Goal: Complete application form: Complete application form

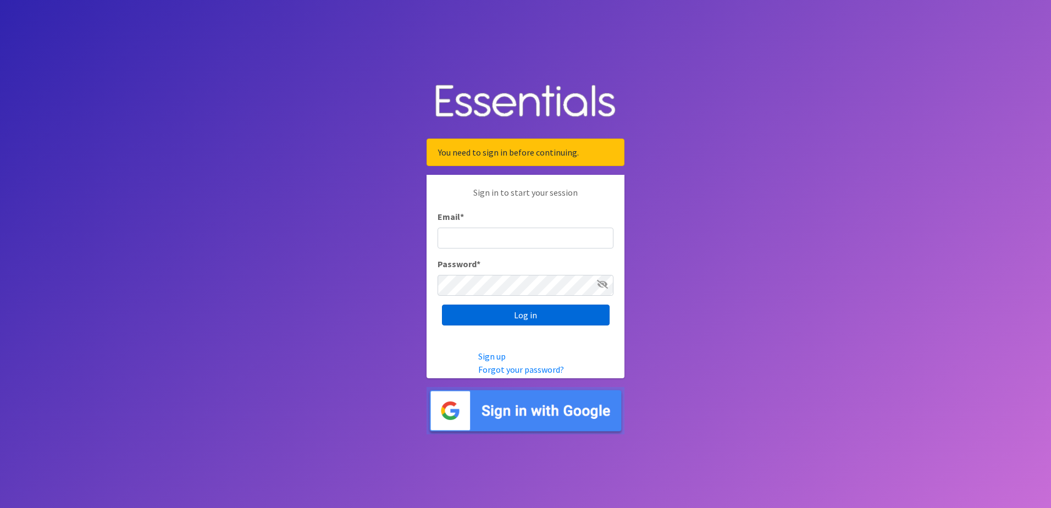
type input "[EMAIL_ADDRESS][DOMAIN_NAME]"
click at [504, 319] on input "Log in" at bounding box center [526, 315] width 168 height 21
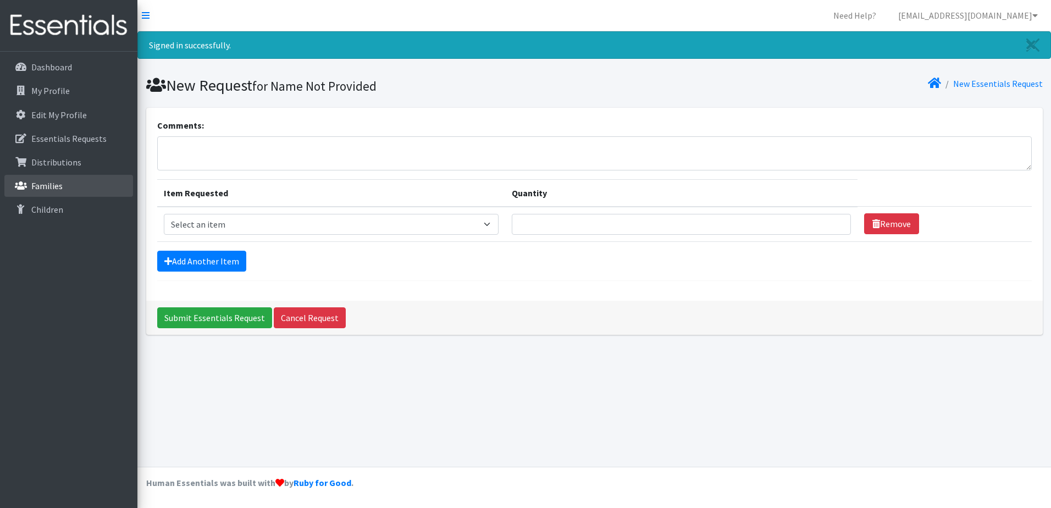
click at [45, 192] on link "Families" at bounding box center [68, 186] width 129 height 22
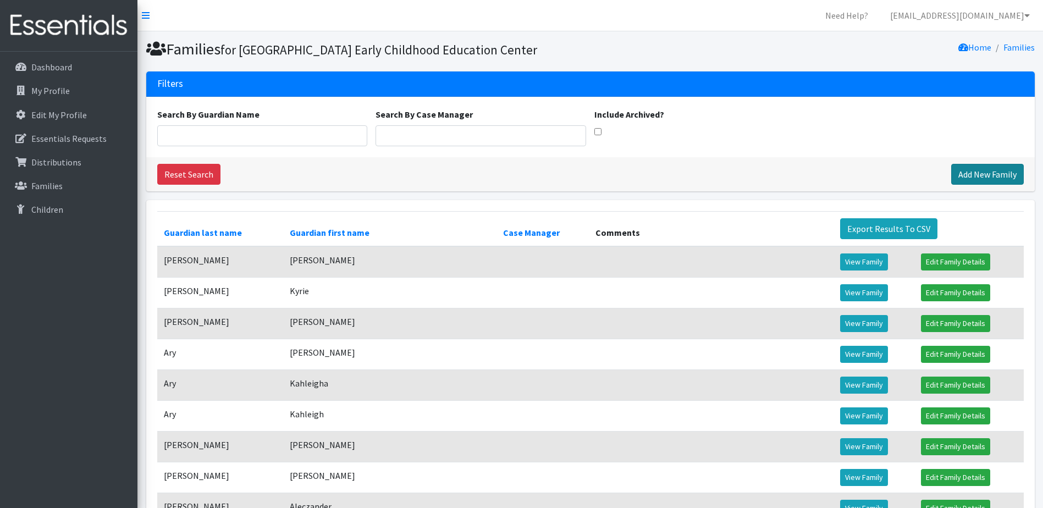
click at [977, 185] on link "Add New Family" at bounding box center [987, 174] width 73 height 21
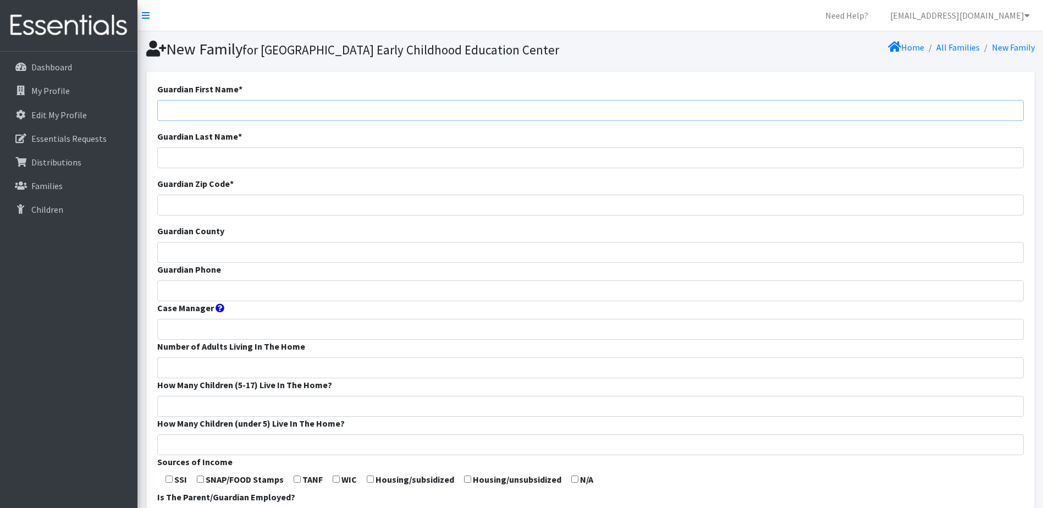
click at [372, 121] on input "Guardian First Name *" at bounding box center [590, 110] width 867 height 21
type input "Ericka"
type input "Engelman"
type input "65631"
click at [290, 263] on input "Guardian County" at bounding box center [590, 252] width 867 height 21
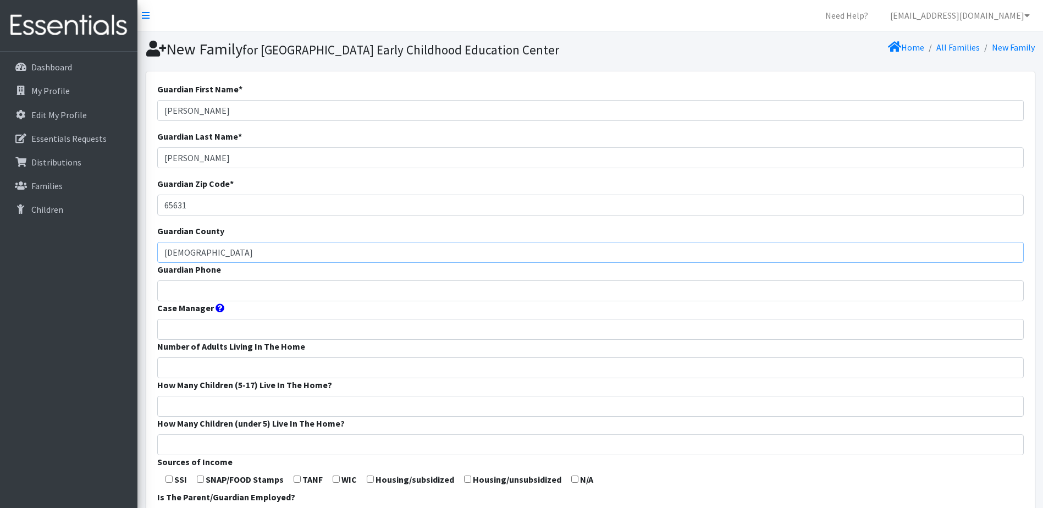
type input "Christian"
click at [253, 301] on input "Guardian Phone" at bounding box center [590, 290] width 867 height 21
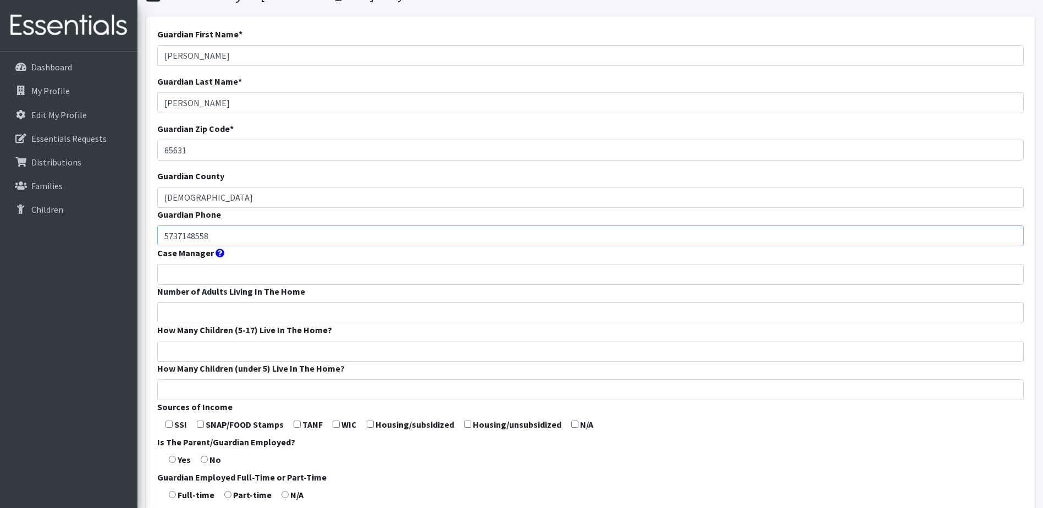
type input "5737148558"
click at [247, 323] on input "Number of Adults Living In The Home" at bounding box center [590, 312] width 867 height 21
type input "1"
click at [233, 362] on input "How Many Children (5-17) Live In The Home?" at bounding box center [590, 351] width 867 height 21
type input "0"
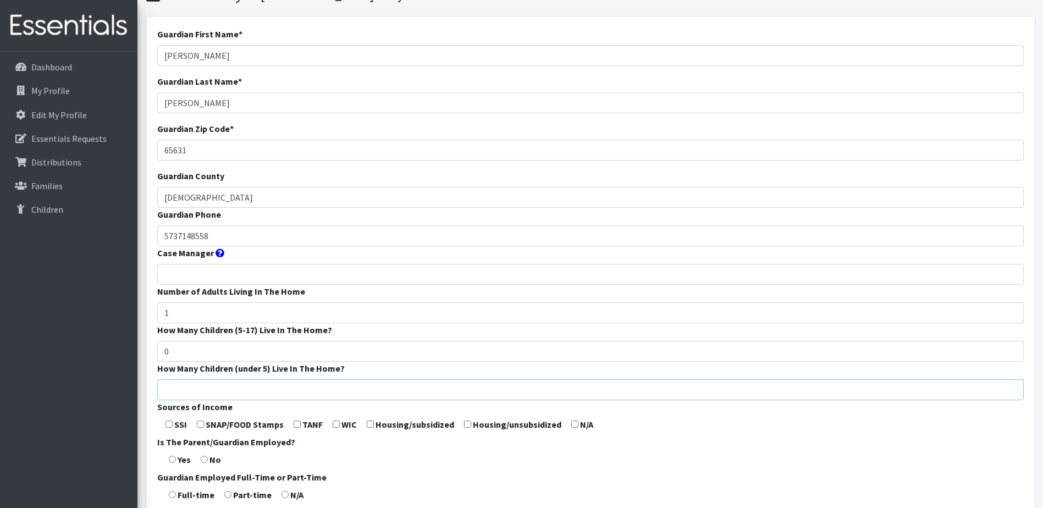
click at [242, 400] on input "How Many Children (under 5) Live In The Home?" at bounding box center [590, 389] width 867 height 21
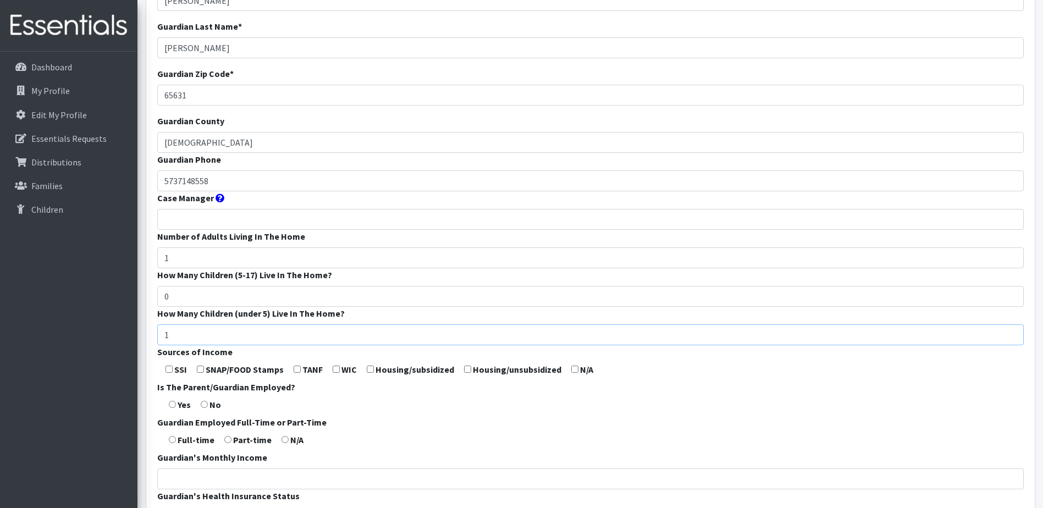
type input "1"
click at [203, 373] on input "checkbox" at bounding box center [200, 369] width 7 height 7
checkbox input "true"
click at [298, 373] on input "checkbox" at bounding box center [297, 369] width 7 height 7
checkbox input "true"
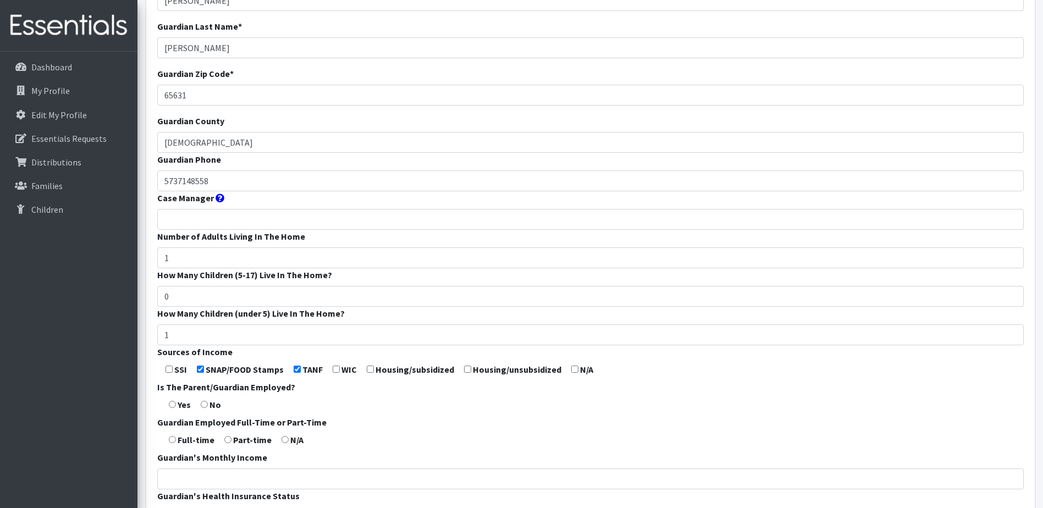
click at [336, 373] on input "checkbox" at bounding box center [336, 369] width 7 height 7
checkbox input "true"
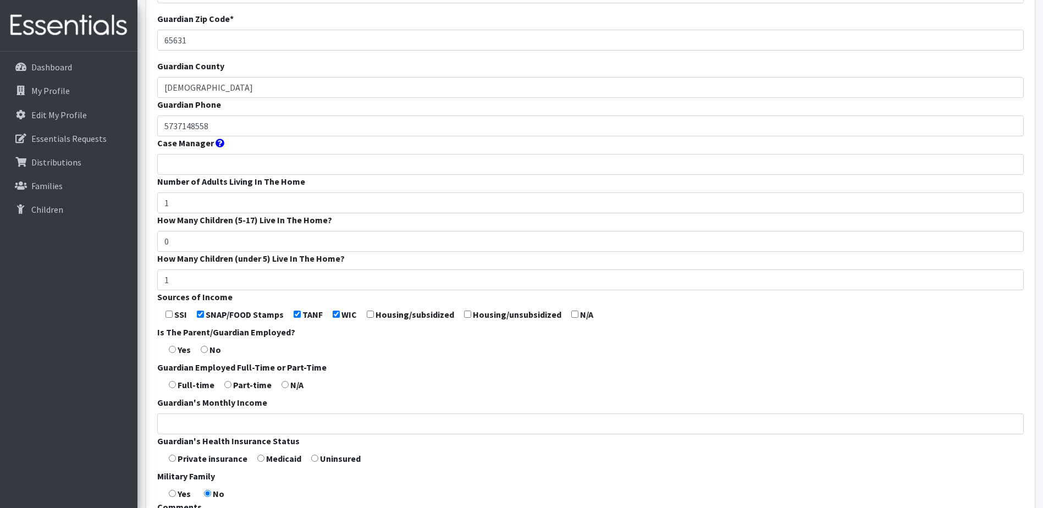
click at [173, 353] on input "radio" at bounding box center [172, 349] width 7 height 7
radio input "true"
click at [170, 388] on input "radio" at bounding box center [172, 384] width 7 height 7
radio input "true"
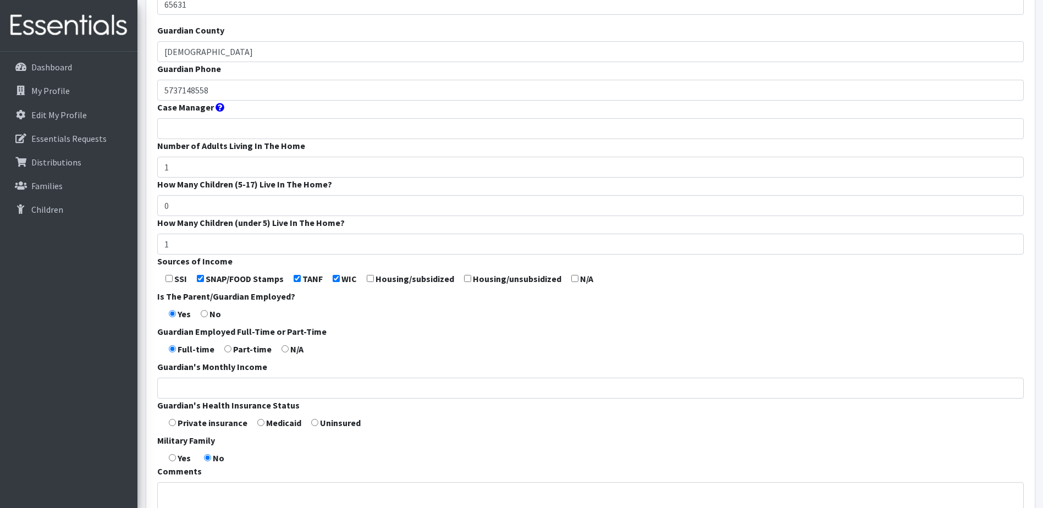
scroll to position [220, 0]
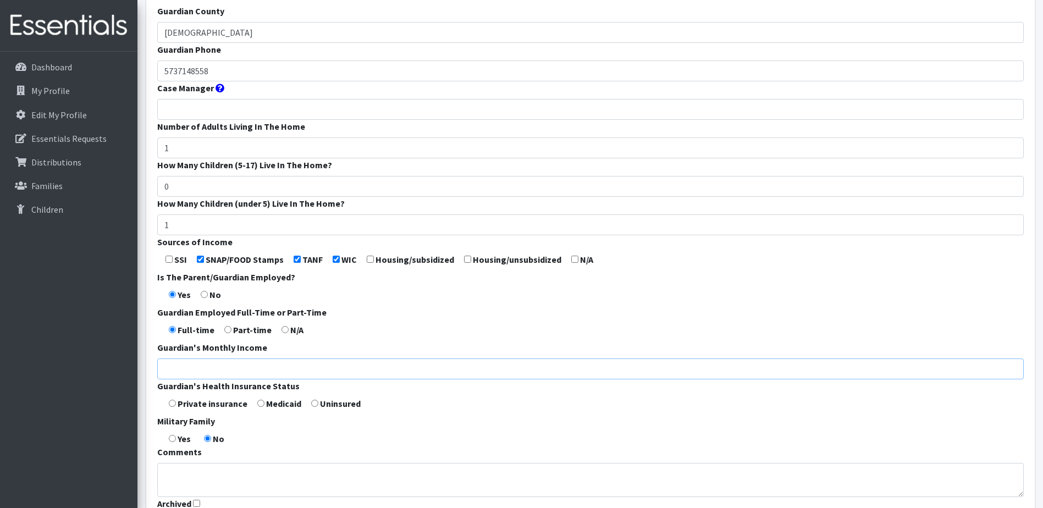
click at [194, 379] on input "Guardian's Monthly Income" at bounding box center [590, 369] width 867 height 21
type input "3000"
click at [261, 407] on input "radio" at bounding box center [260, 403] width 7 height 7
radio input "true"
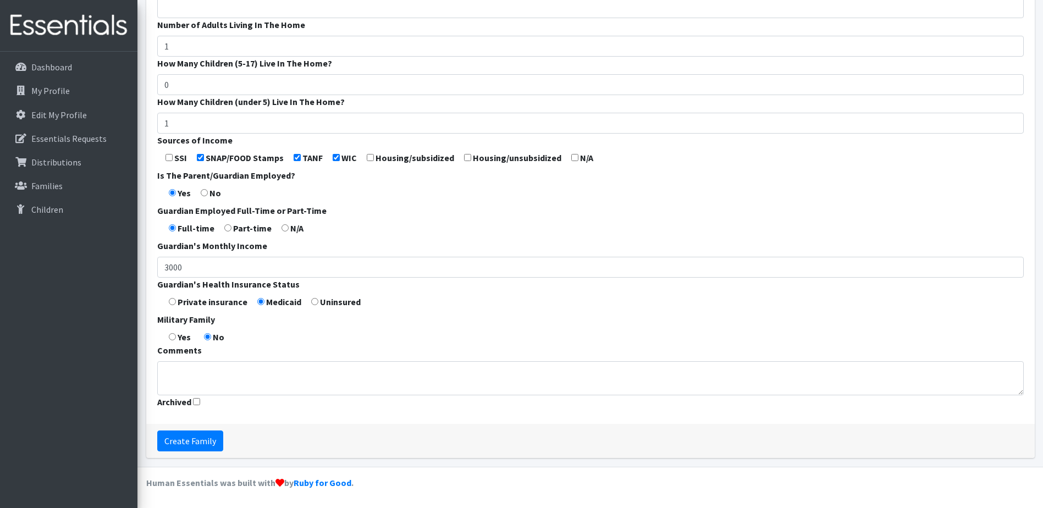
scroll to position [330, 0]
click at [208, 450] on input "Create Family" at bounding box center [190, 441] width 66 height 21
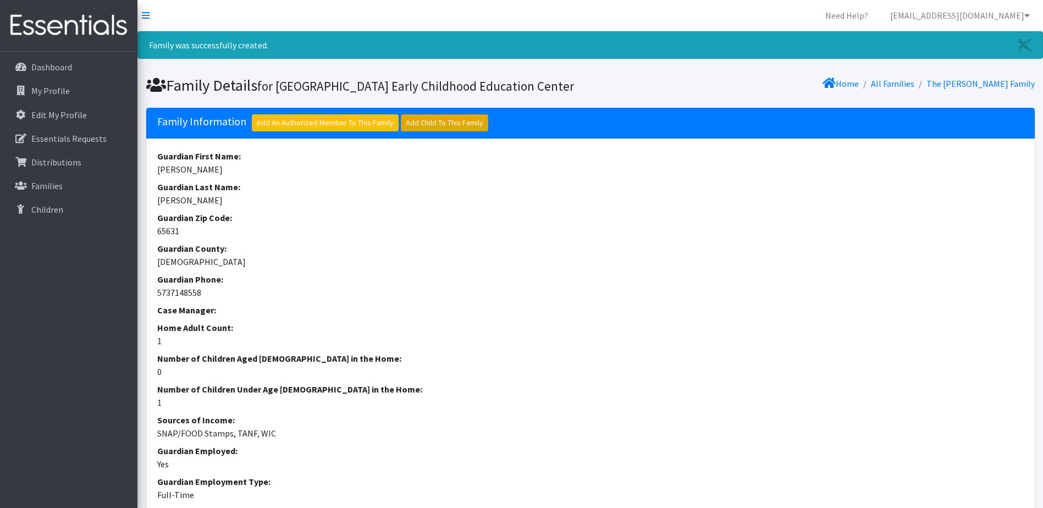
click at [422, 131] on link "Add Child To This Family" at bounding box center [444, 122] width 87 height 17
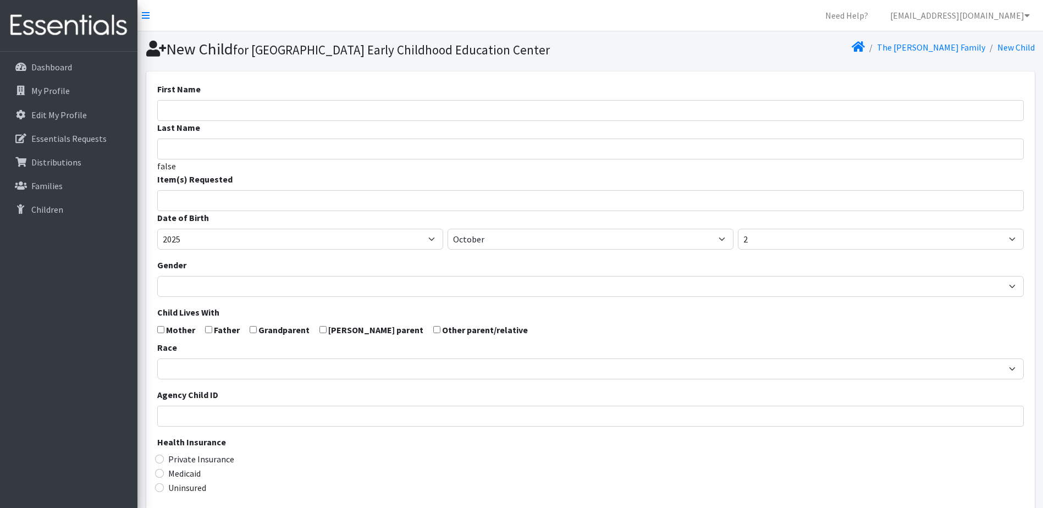
select select
click at [199, 121] on input "First Name" at bounding box center [590, 110] width 867 height 21
type input "Jermani"
type input "[PERSON_NAME]"
click at [191, 204] on input "search" at bounding box center [598, 199] width 863 height 10
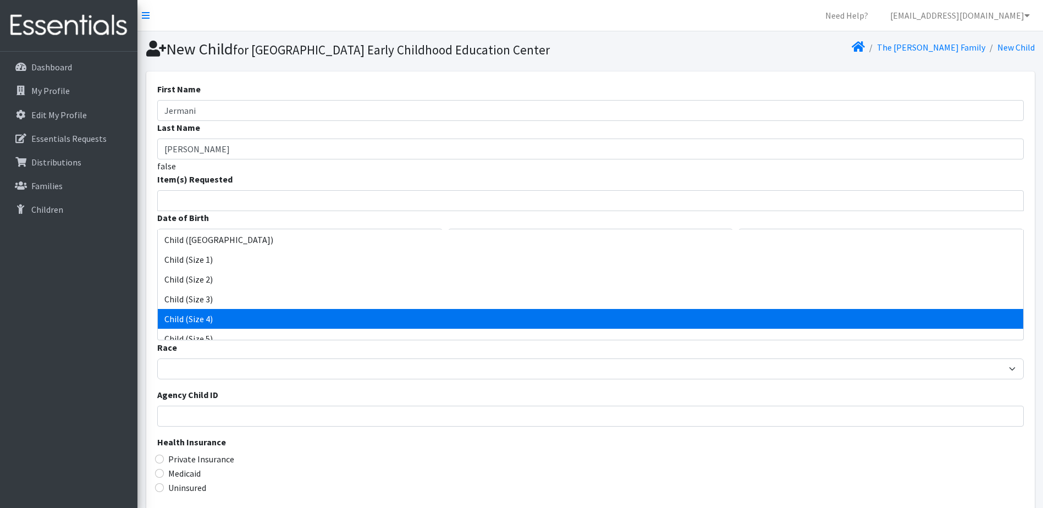
select select "3070"
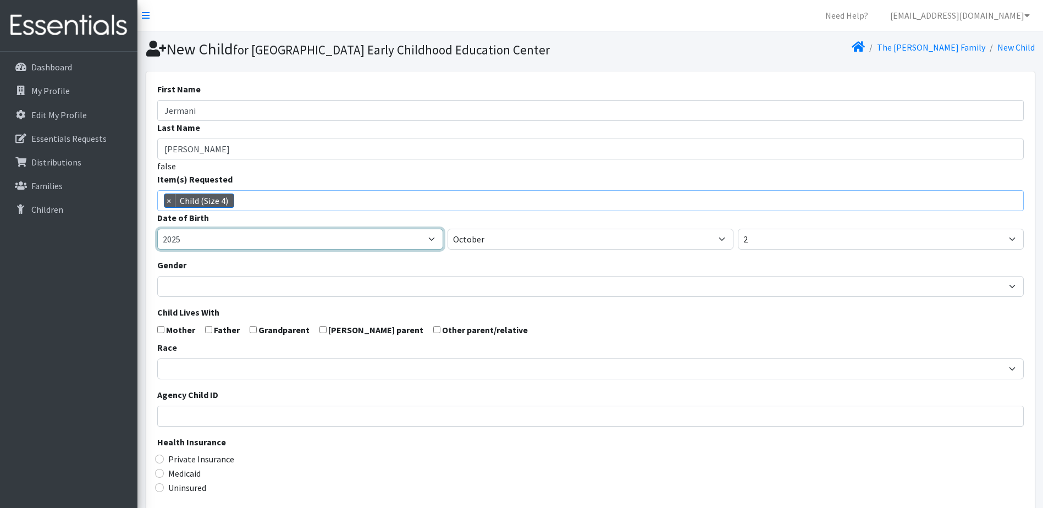
click at [432, 250] on select "2005 2006 2007 2008 2009 2010 2011 2012 2013 2014 2015 2016 2017 2018 2019 2020…" at bounding box center [300, 239] width 286 height 21
select select "2024"
click at [157, 247] on select "2005 2006 2007 2008 2009 2010 2011 2012 2013 2014 2015 2016 2017 2018 2019 2020…" at bounding box center [300, 239] width 286 height 21
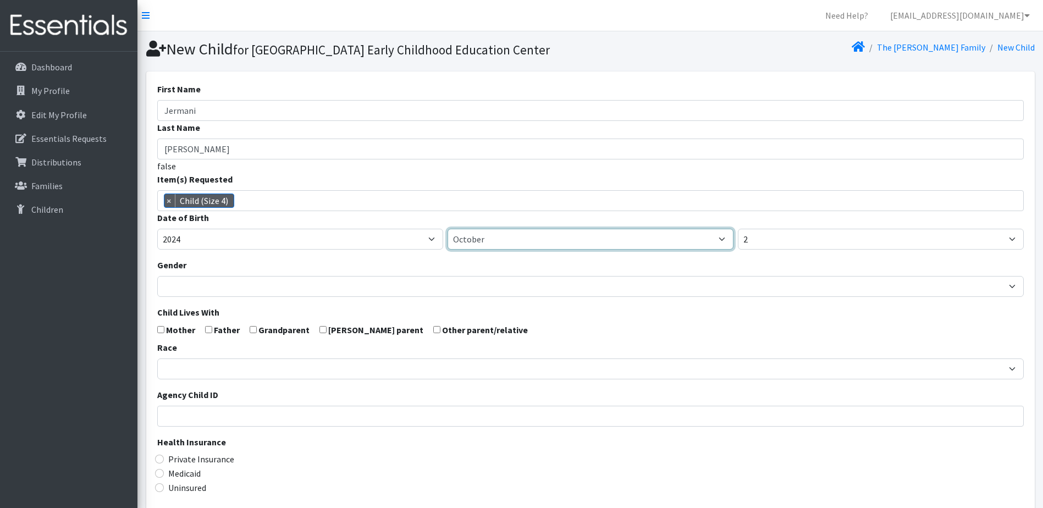
click at [482, 250] on select "January February March April May June July August September October November De…" at bounding box center [591, 239] width 286 height 21
select select "12"
click at [448, 247] on select "January February March April May June July August September October November De…" at bounding box center [591, 239] width 286 height 21
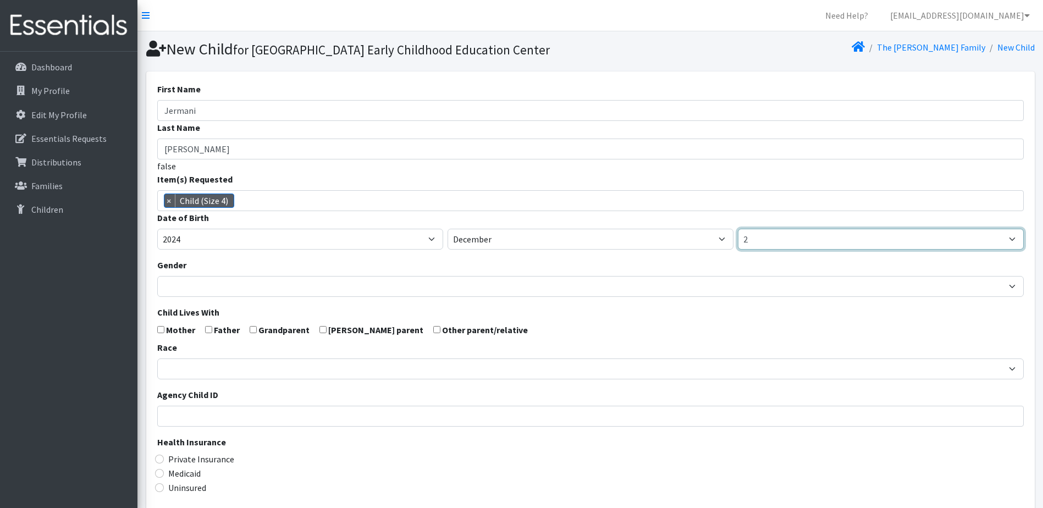
click at [759, 250] on select "1 2 3 4 5 6 7 8 9 10 11 12 13 14 15 16 17 18 19 20 21 22 23 24 25 26 27 28 29 3…" at bounding box center [881, 239] width 286 height 21
select select "11"
click at [738, 247] on select "1 2 3 4 5 6 7 8 9 10 11 12 13 14 15 16 17 18 19 20 21 22 23 24 25 26 27 28 29 3…" at bounding box center [881, 239] width 286 height 21
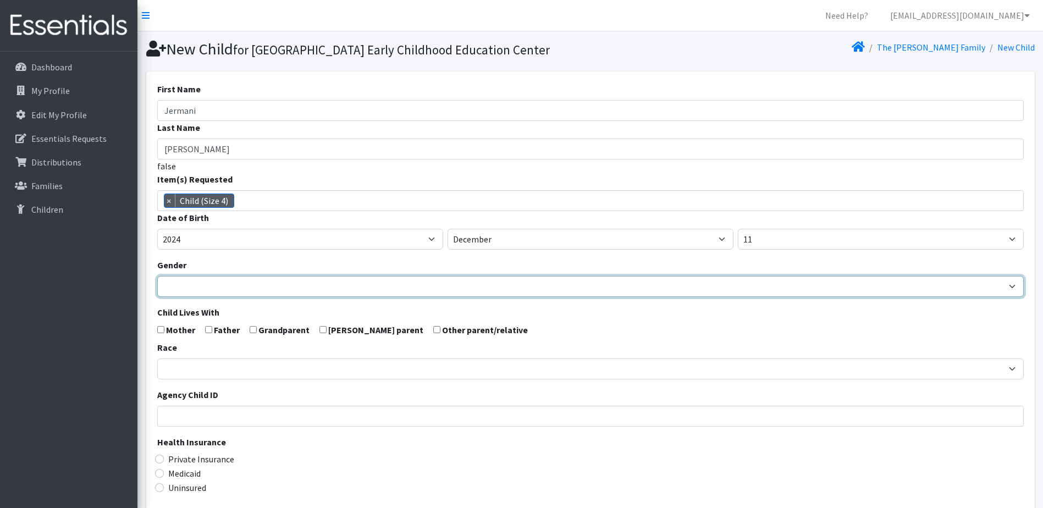
click at [180, 297] on select "Male Female" at bounding box center [590, 286] width 867 height 21
select select "[DEMOGRAPHIC_DATA]"
click at [157, 295] on select "Male Female" at bounding box center [590, 286] width 867 height 21
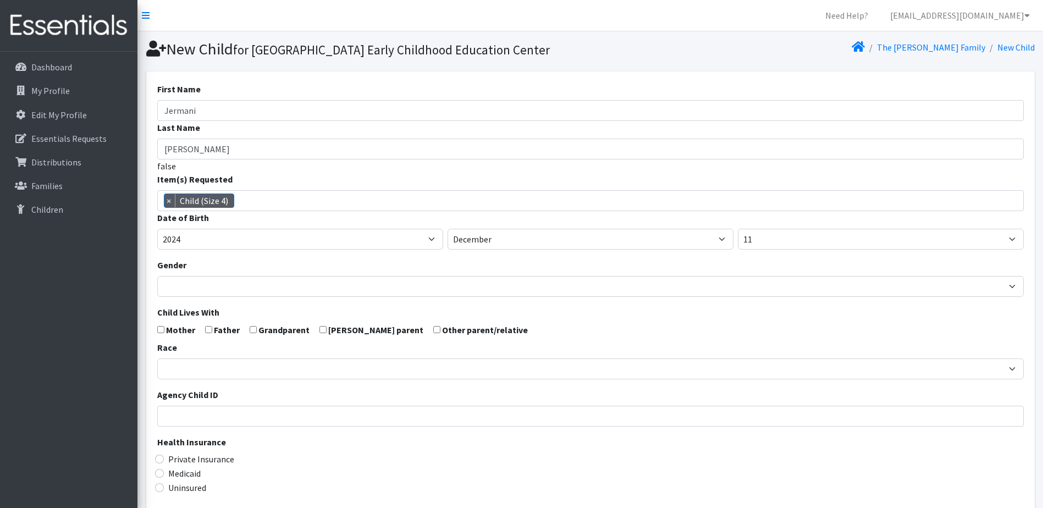
click at [160, 333] on input "checkbox" at bounding box center [160, 329] width 7 height 7
checkbox input "true"
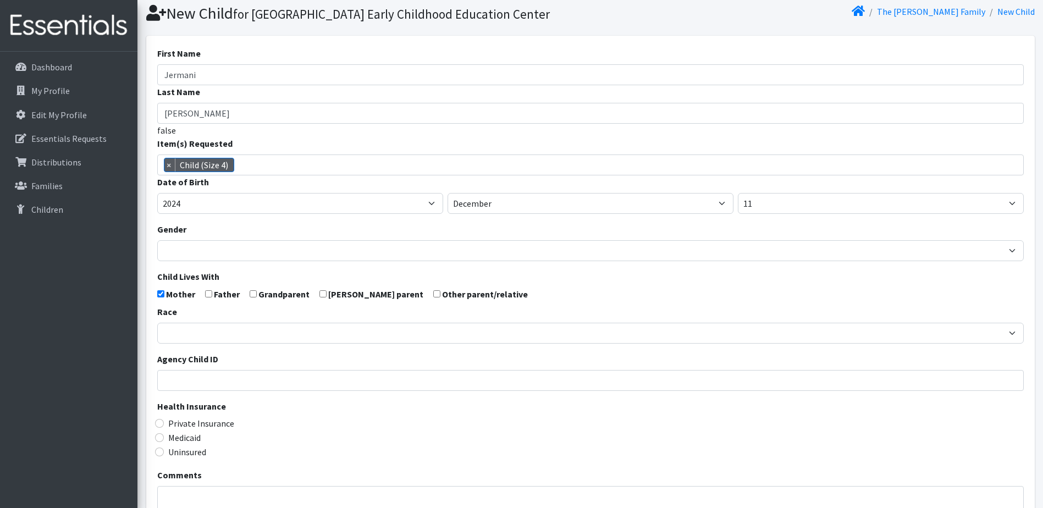
scroll to position [55, 0]
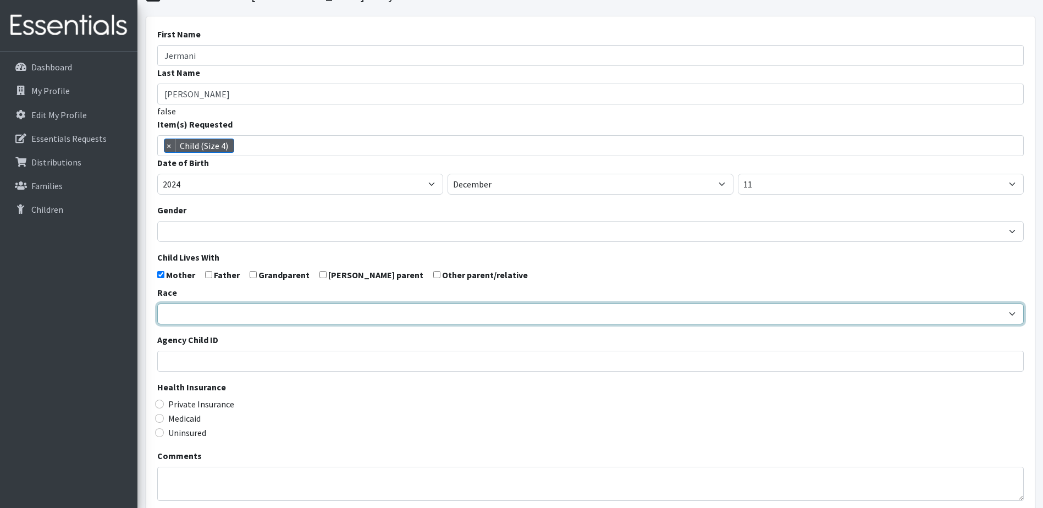
click at [178, 324] on select "African American Caucasian Hispanic Asian American Indian Pacific Islander Mult…" at bounding box center [590, 314] width 867 height 21
select select "Multi-racial"
click at [157, 322] on select "African American Caucasian Hispanic Asian American Indian Pacific Islander Mult…" at bounding box center [590, 314] width 867 height 21
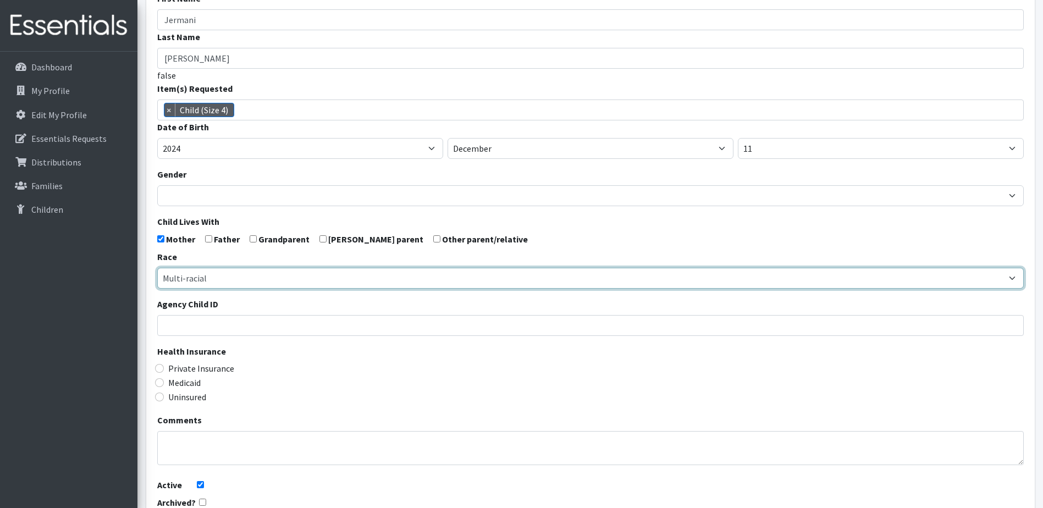
scroll to position [110, 0]
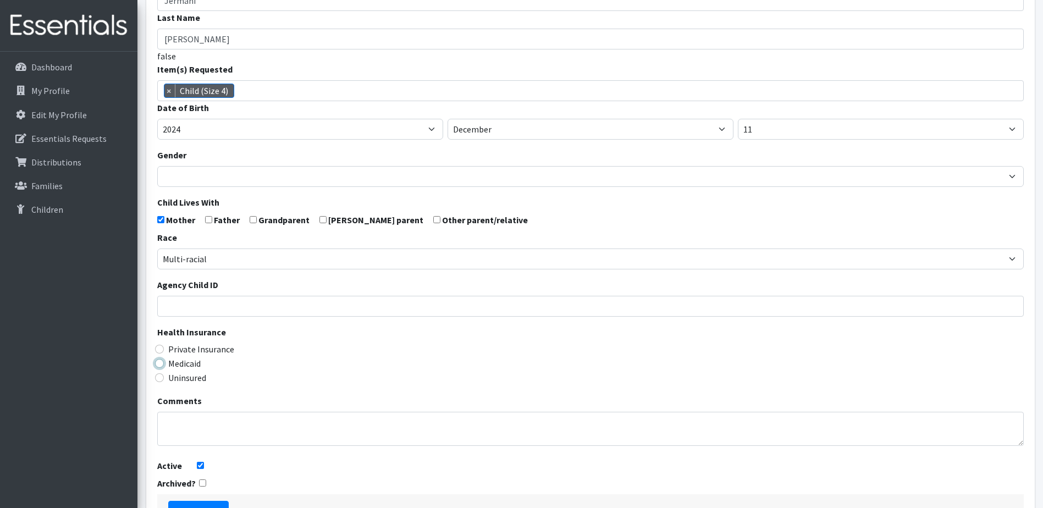
click at [161, 368] on input "Medicaid" at bounding box center [159, 363] width 9 height 9
radio input "true"
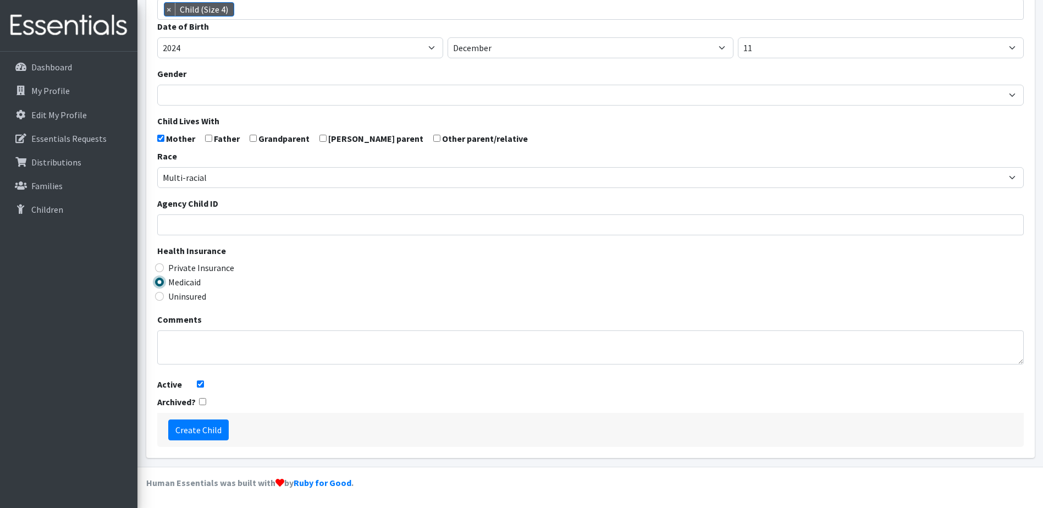
scroll to position [210, 0]
click at [188, 437] on input "Create Child" at bounding box center [198, 430] width 60 height 21
